Goal: Navigation & Orientation: Find specific page/section

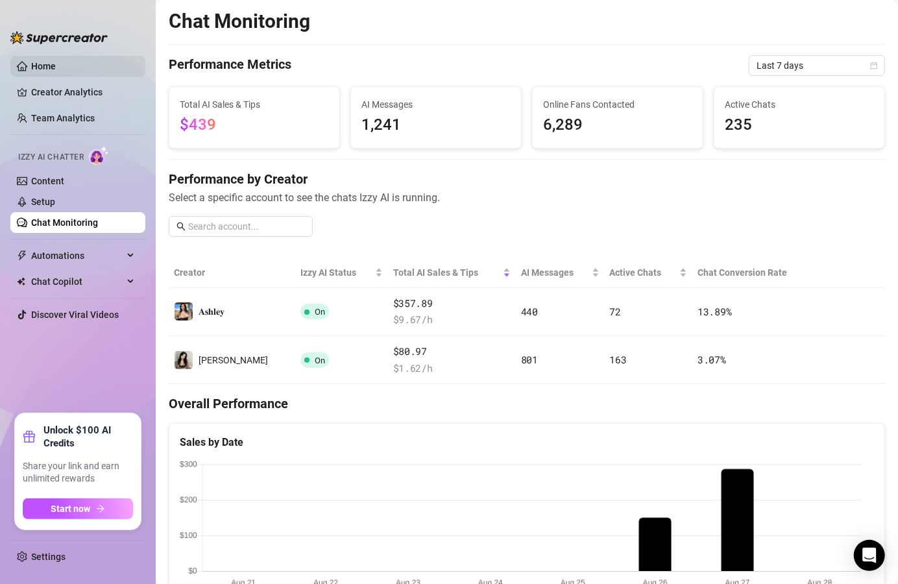
click at [55, 71] on link "Home" at bounding box center [43, 66] width 25 height 10
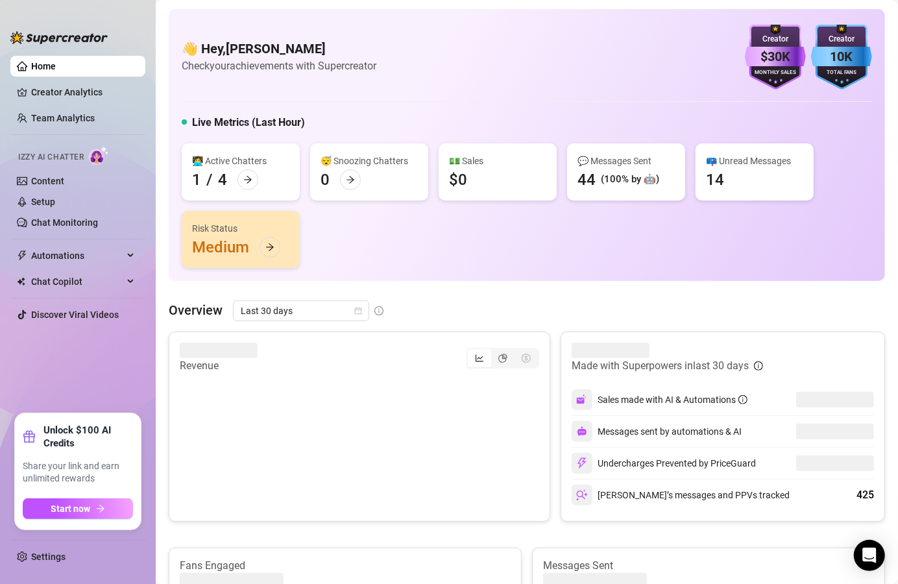
click at [258, 238] on div "Risk Status Medium" at bounding box center [241, 239] width 118 height 57
click at [265, 245] on icon "arrow-right" at bounding box center [269, 247] width 9 height 9
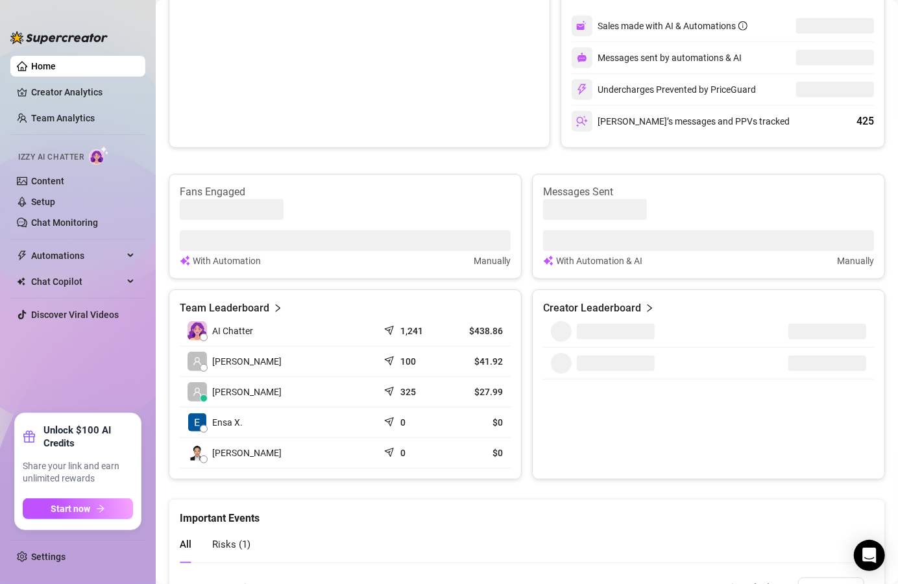
scroll to position [478, 0]
